Goal: Find specific page/section: Find specific page/section

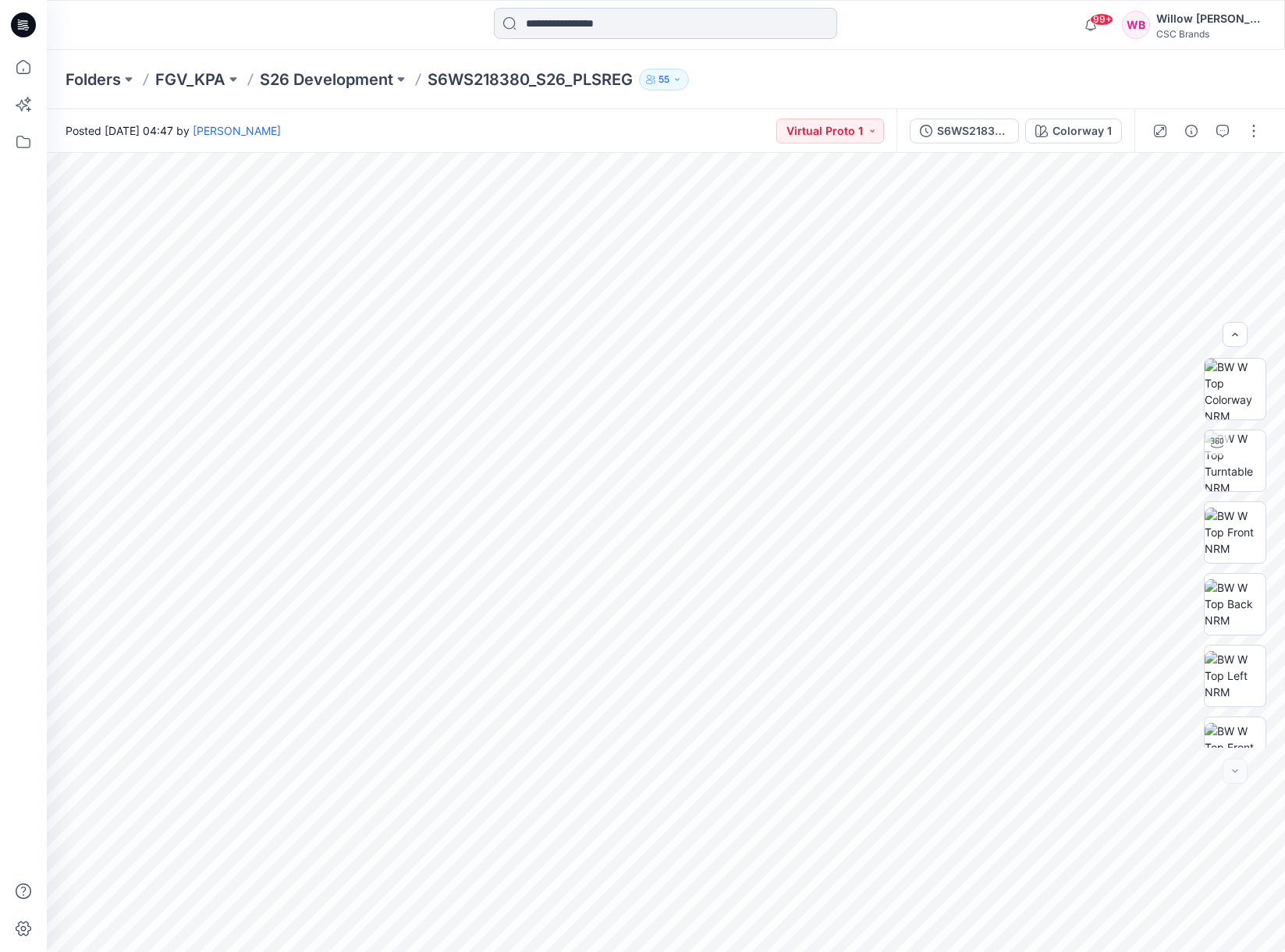
scroll to position [175, 0]
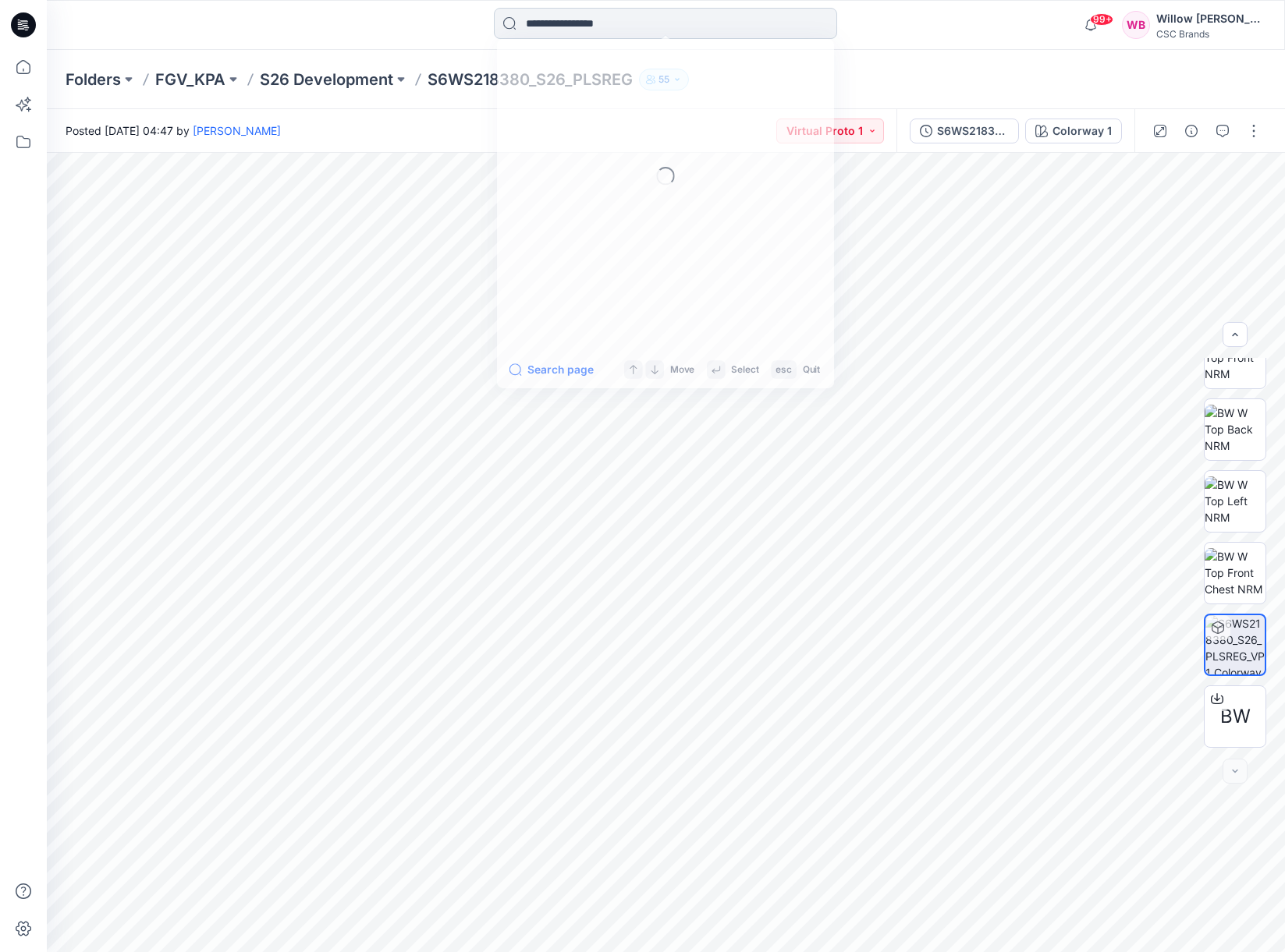
click at [544, 22] on input at bounding box center [665, 24] width 343 height 31
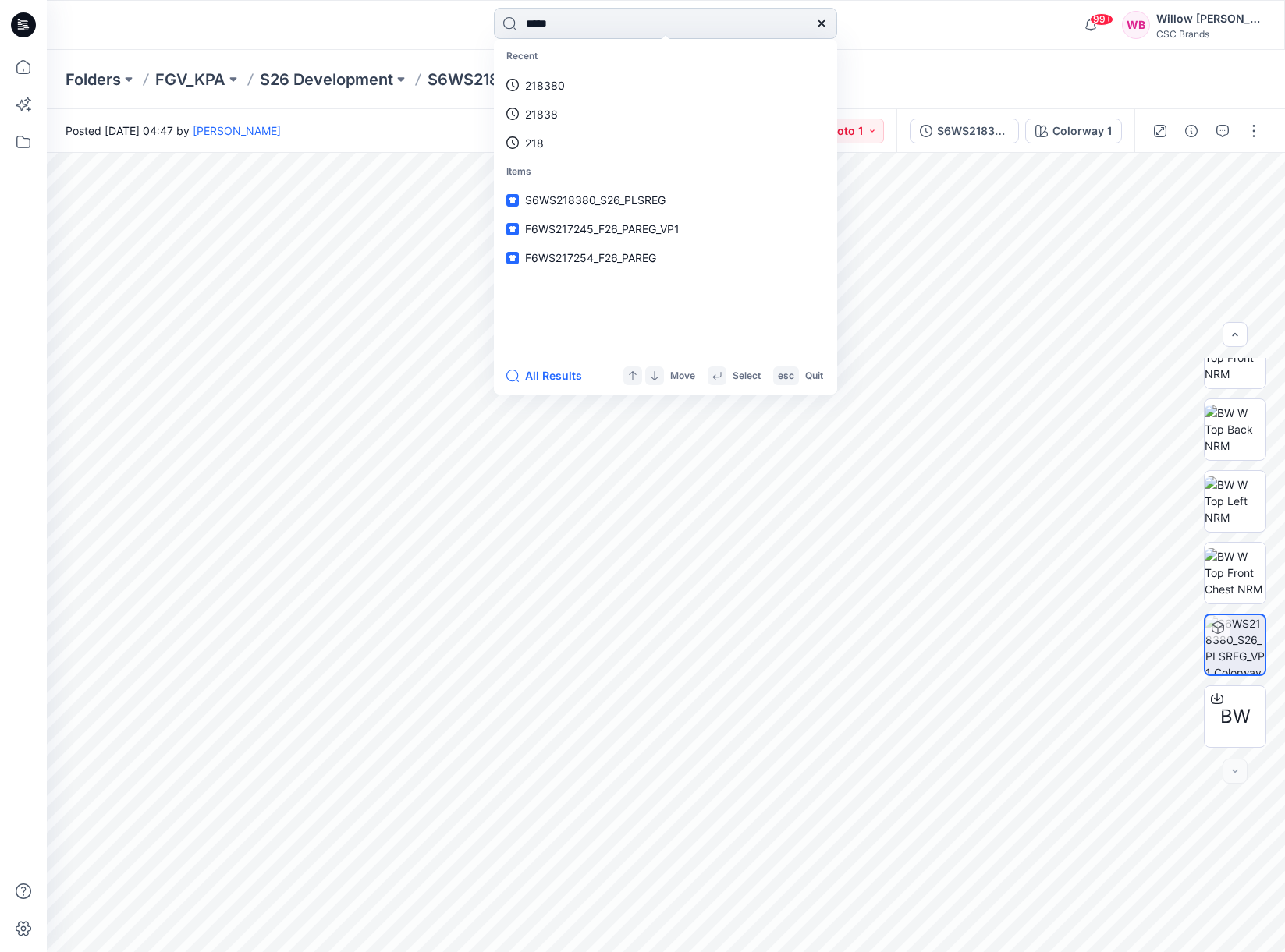
type input "******"
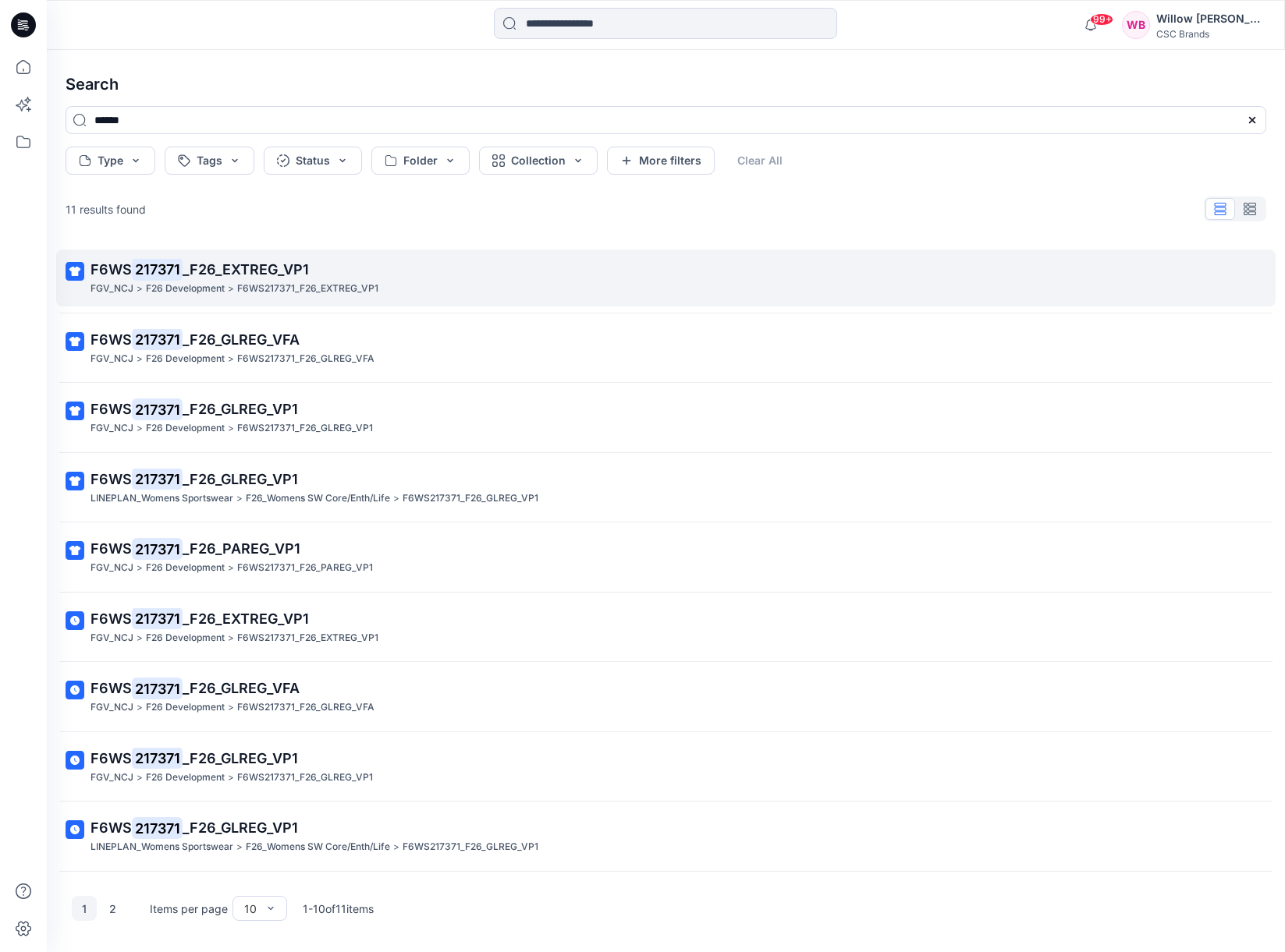
click at [258, 272] on span "_F26_EXTREG_VP1" at bounding box center [246, 269] width 126 height 16
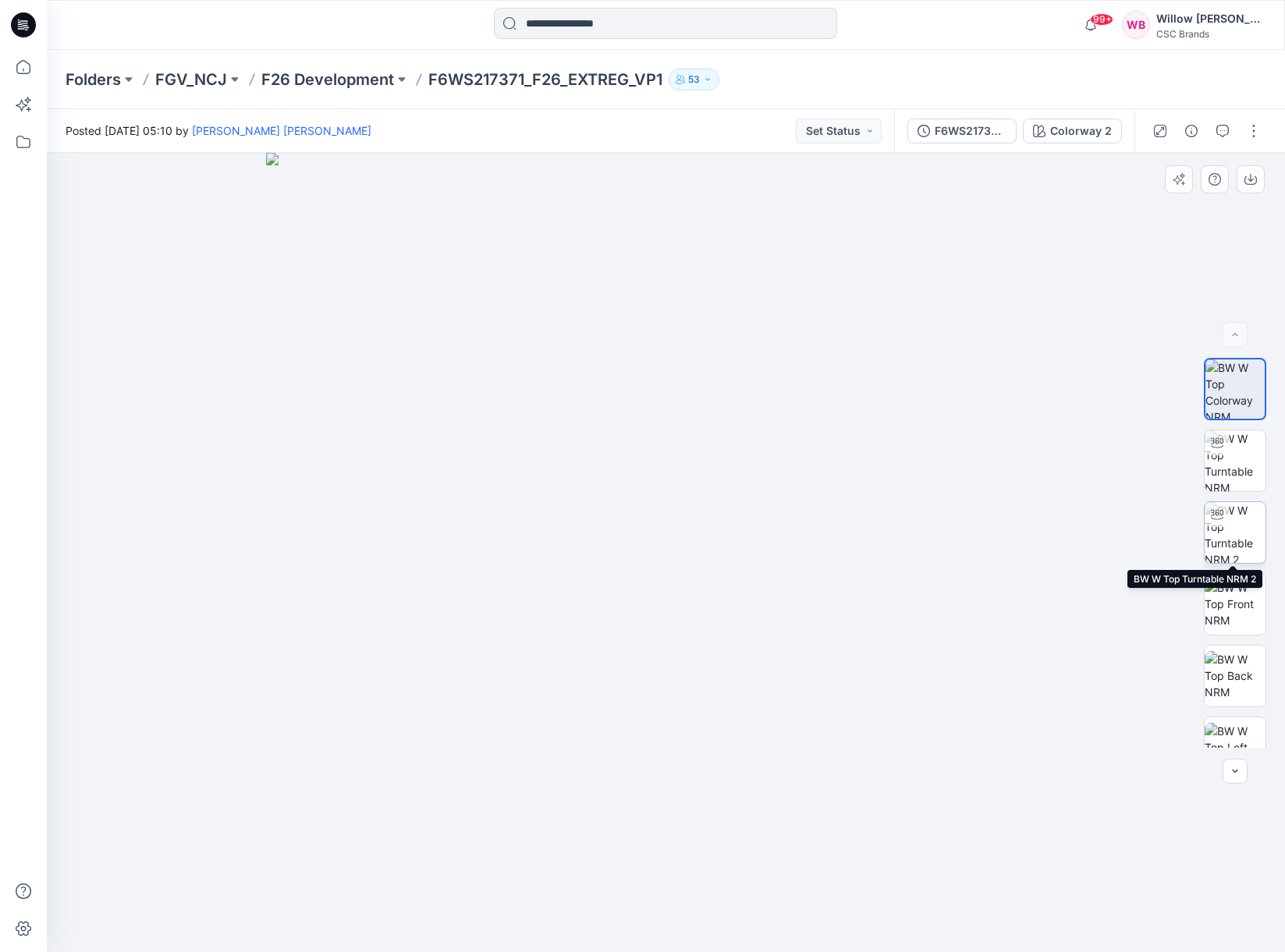
click at [1228, 538] on img at bounding box center [1235, 533] width 61 height 61
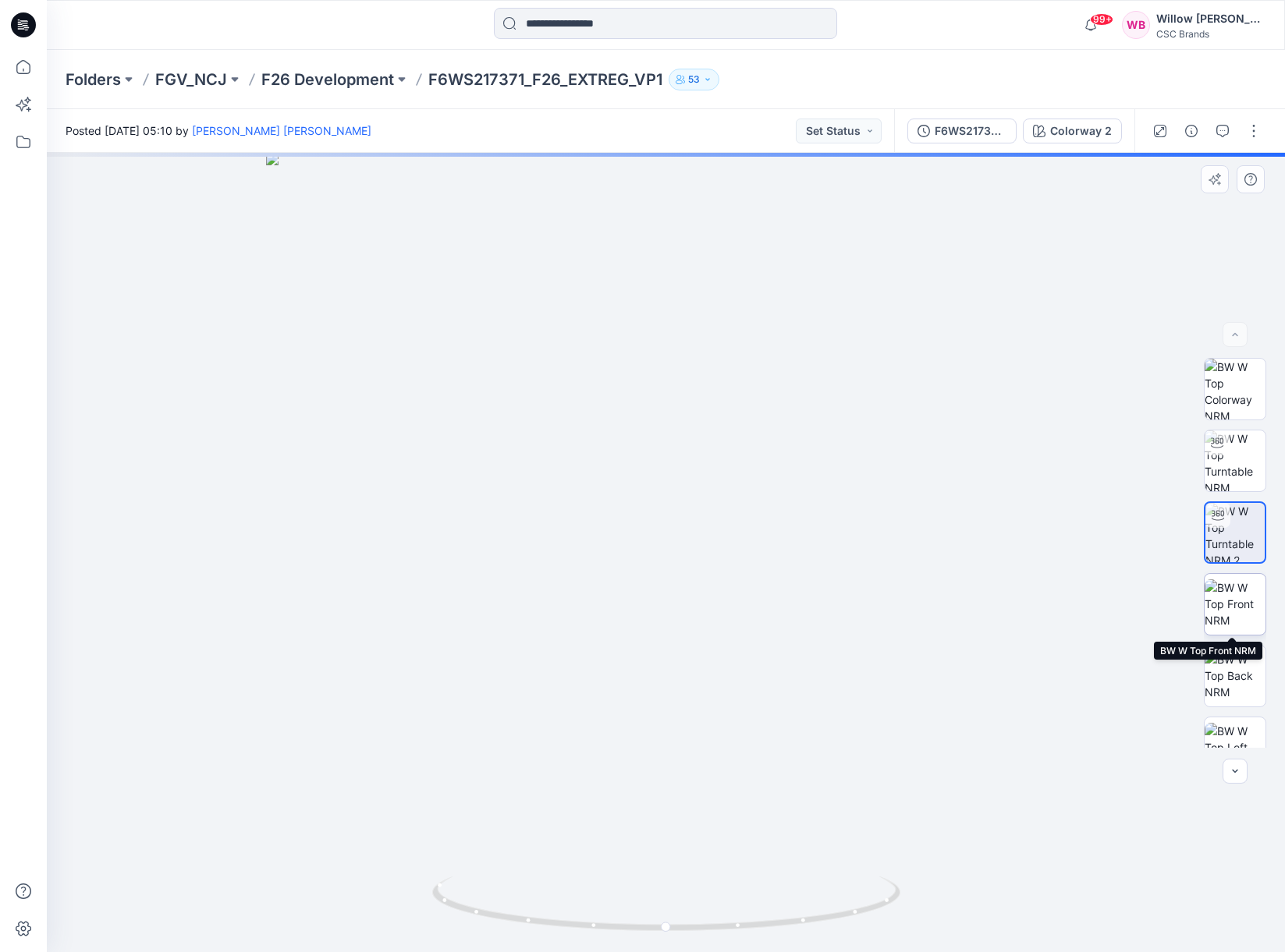
click at [1234, 608] on img at bounding box center [1235, 604] width 61 height 49
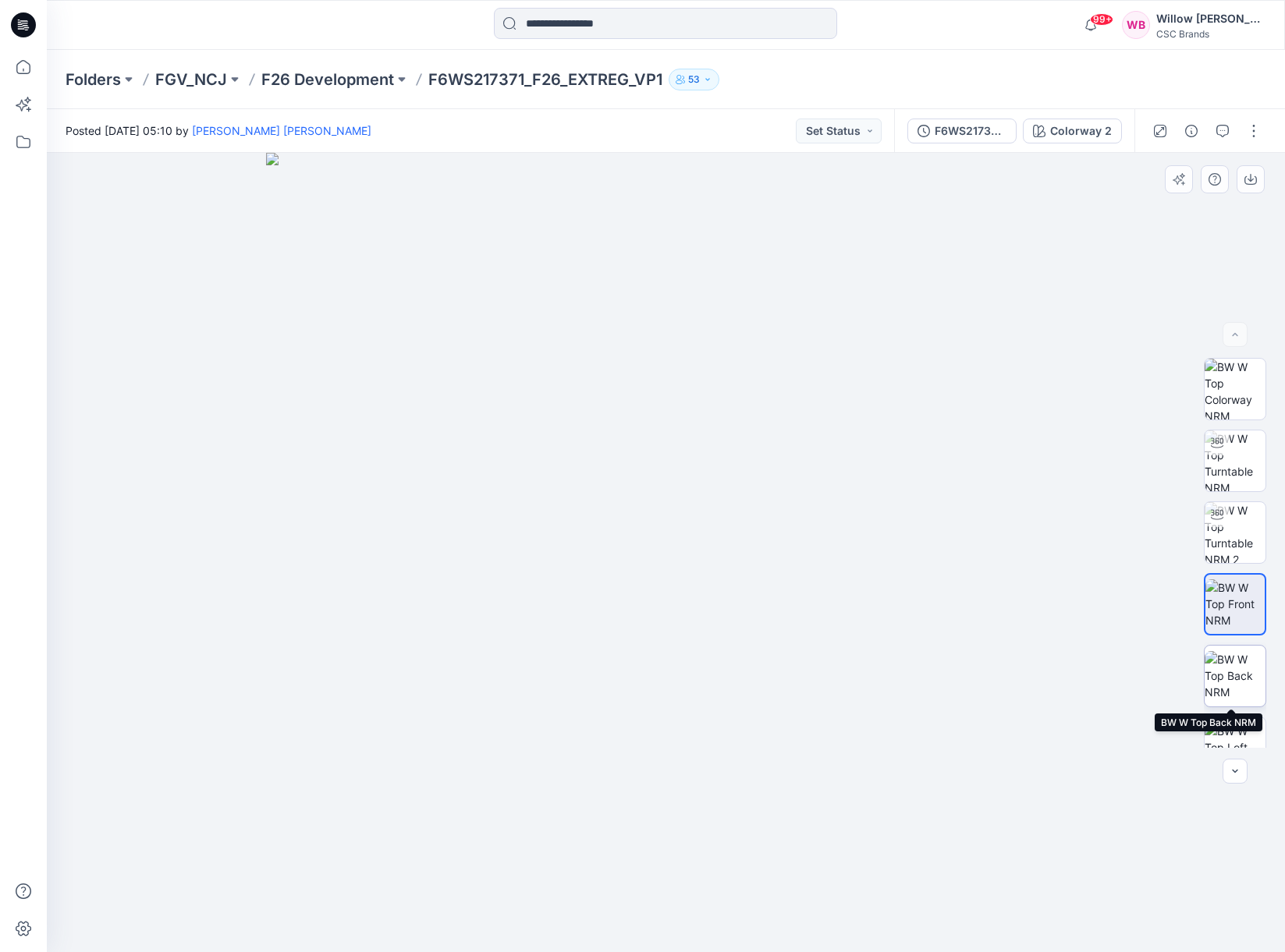
drag, startPoint x: 1220, startPoint y: 671, endPoint x: 1240, endPoint y: 666, distance: 20.6
click at [1220, 671] on img at bounding box center [1235, 675] width 61 height 49
drag, startPoint x: 1271, startPoint y: 615, endPoint x: 1277, endPoint y: 622, distance: 9.2
click at [1274, 625] on div at bounding box center [1235, 552] width 100 height 390
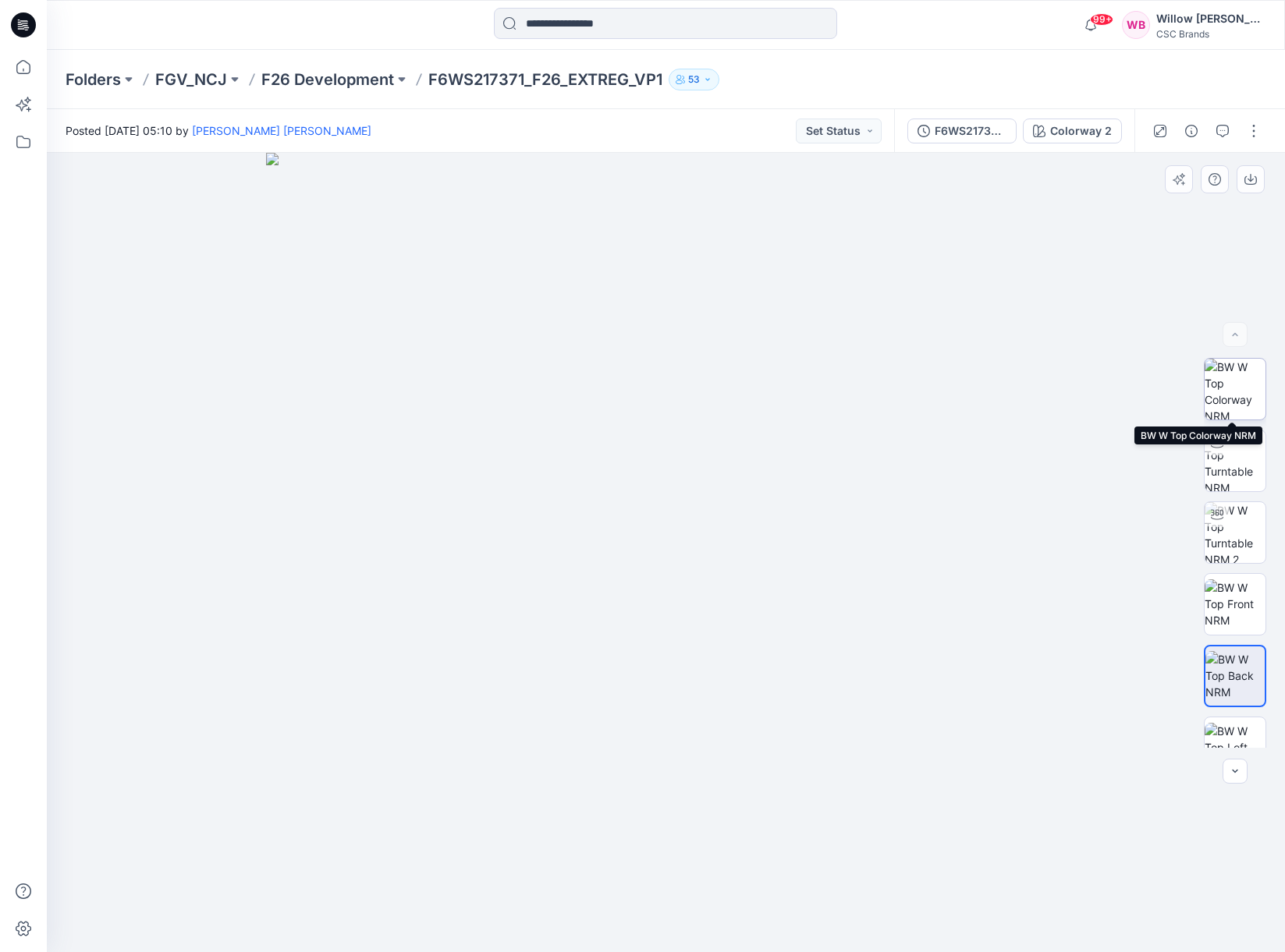
click at [1237, 396] on img at bounding box center [1235, 389] width 61 height 61
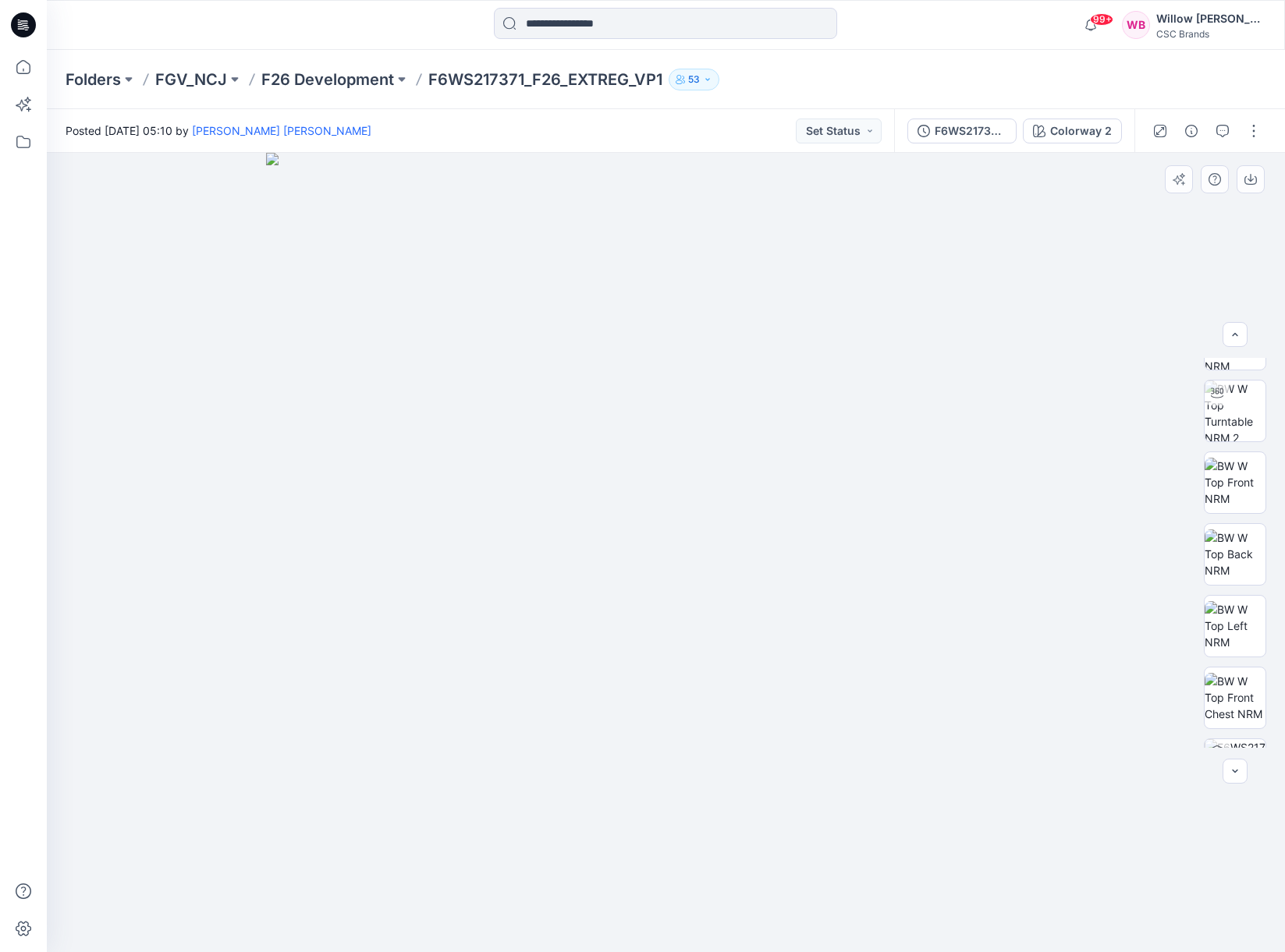
scroll to position [175, 0]
click at [1230, 707] on img at bounding box center [1235, 716] width 61 height 61
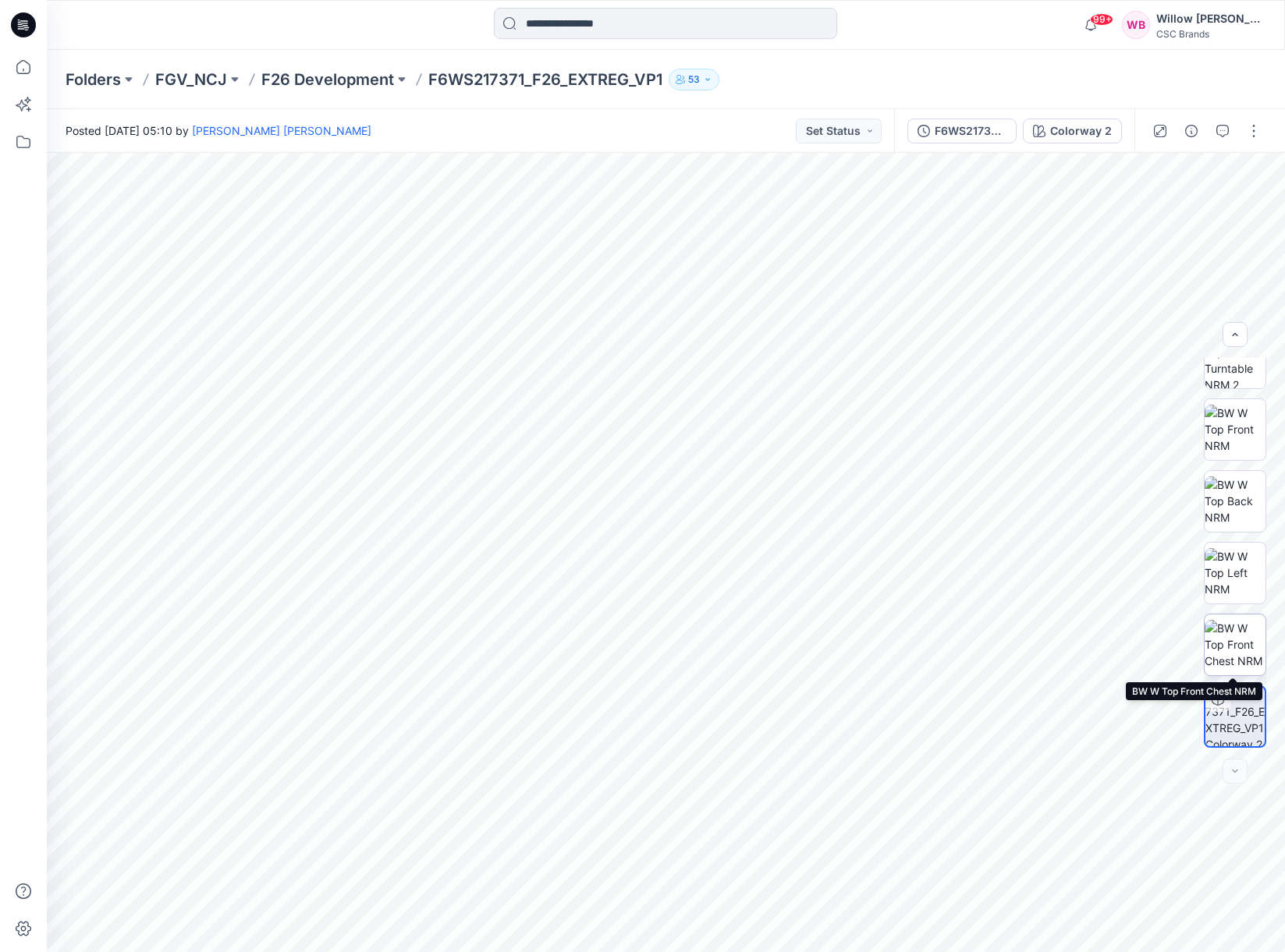
click at [1223, 638] on img at bounding box center [1235, 644] width 61 height 49
click at [1227, 570] on img at bounding box center [1235, 573] width 61 height 49
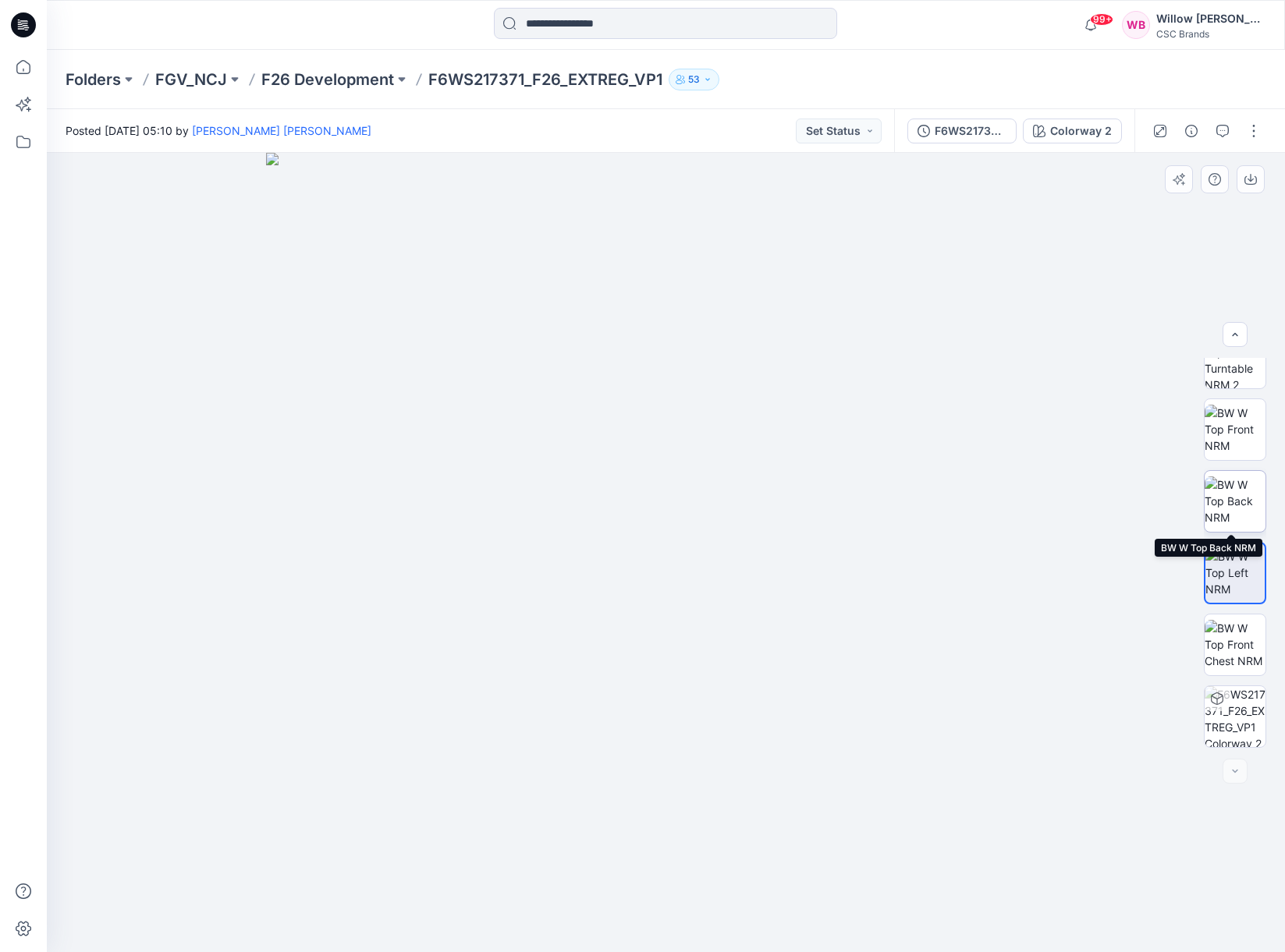
click at [1223, 501] on img at bounding box center [1235, 501] width 61 height 49
click at [1221, 433] on img at bounding box center [1235, 429] width 61 height 49
